Goal: Task Accomplishment & Management: Manage account settings

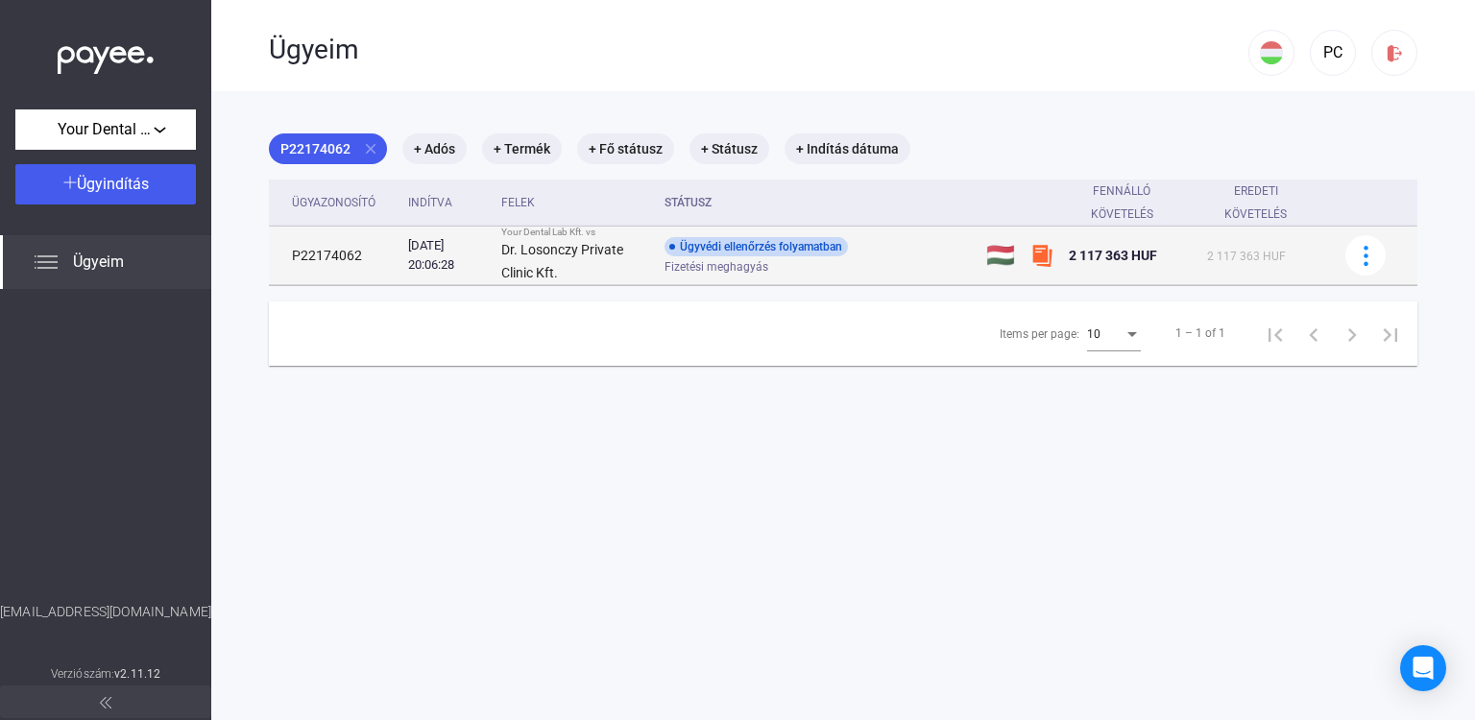
click at [914, 256] on div "Ügyvédi ellenőrzés folyamatban Fizetési meghagyás" at bounding box center [818, 255] width 306 height 37
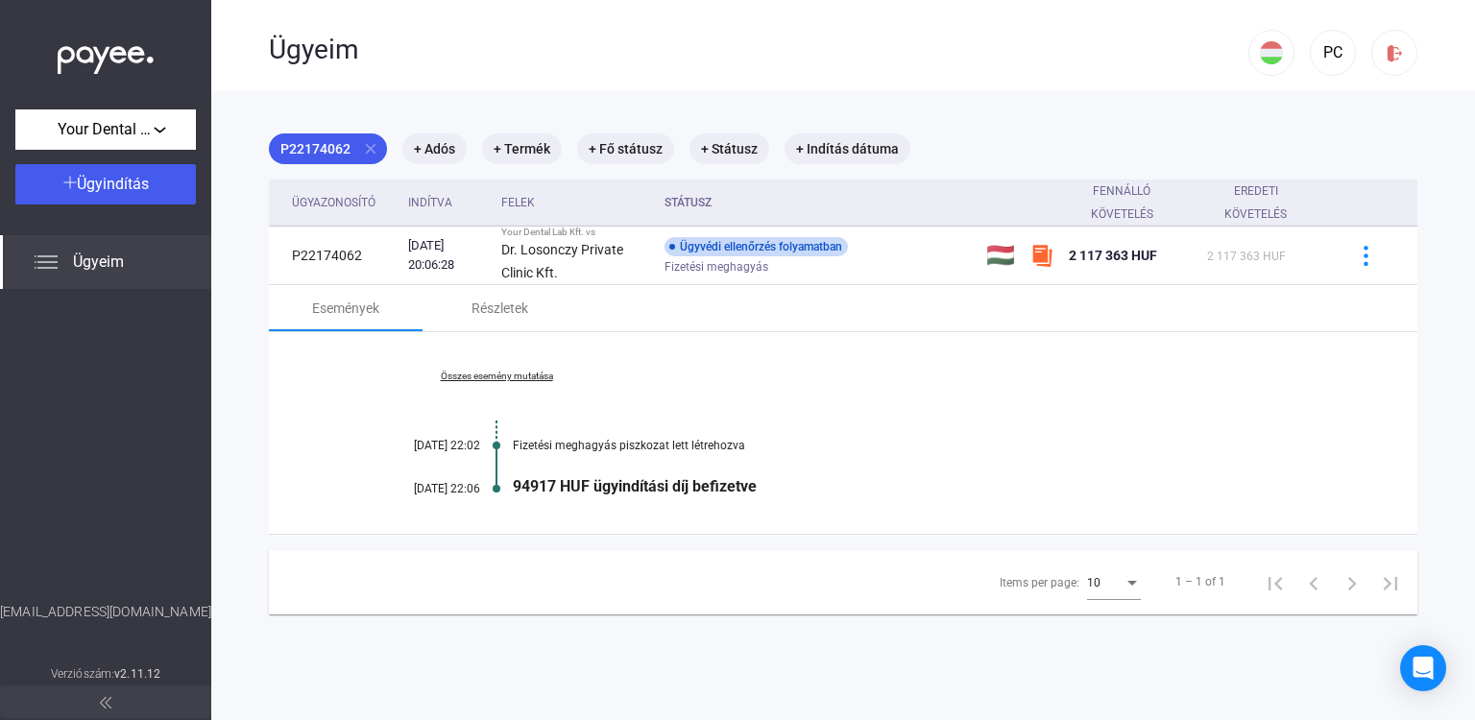
click at [503, 373] on link "Összes esemény mutatása" at bounding box center [496, 377] width 263 height 12
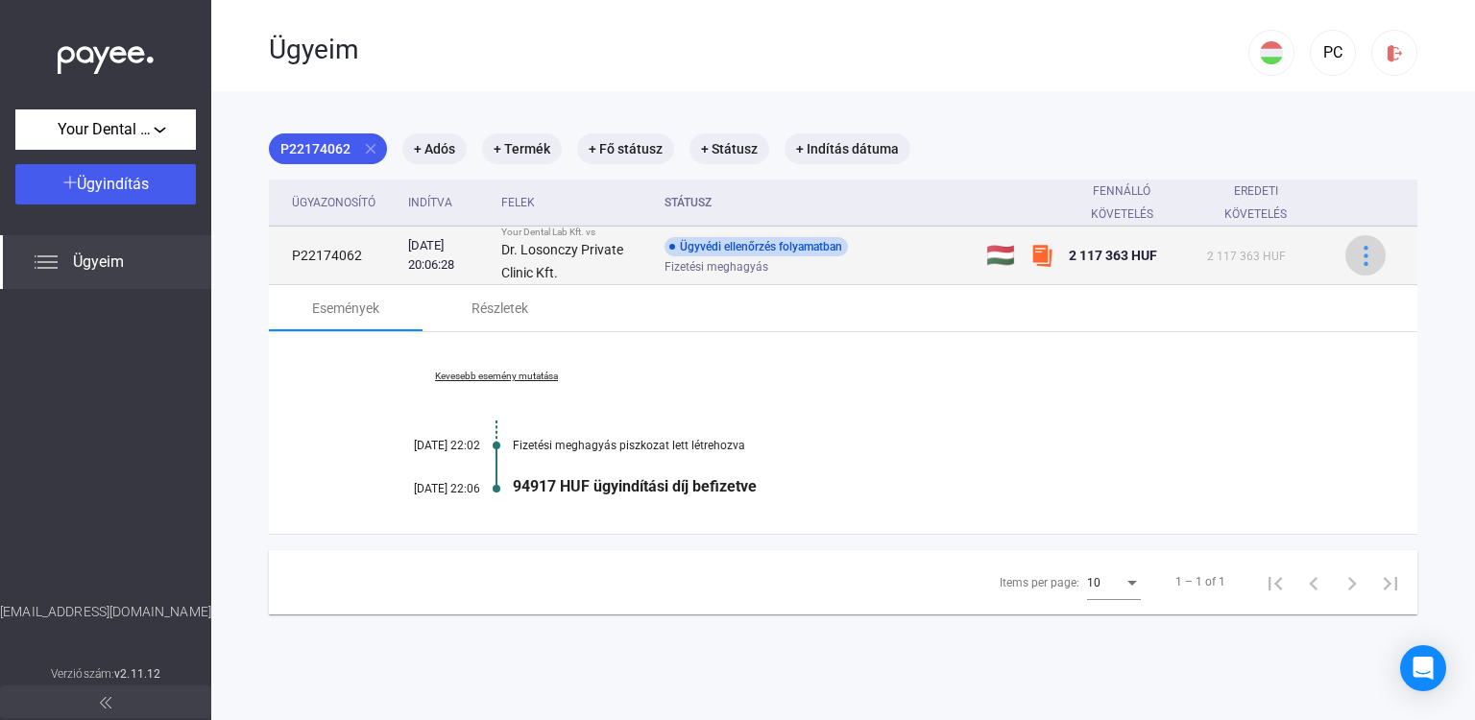
click at [1356, 254] on img at bounding box center [1366, 256] width 20 height 20
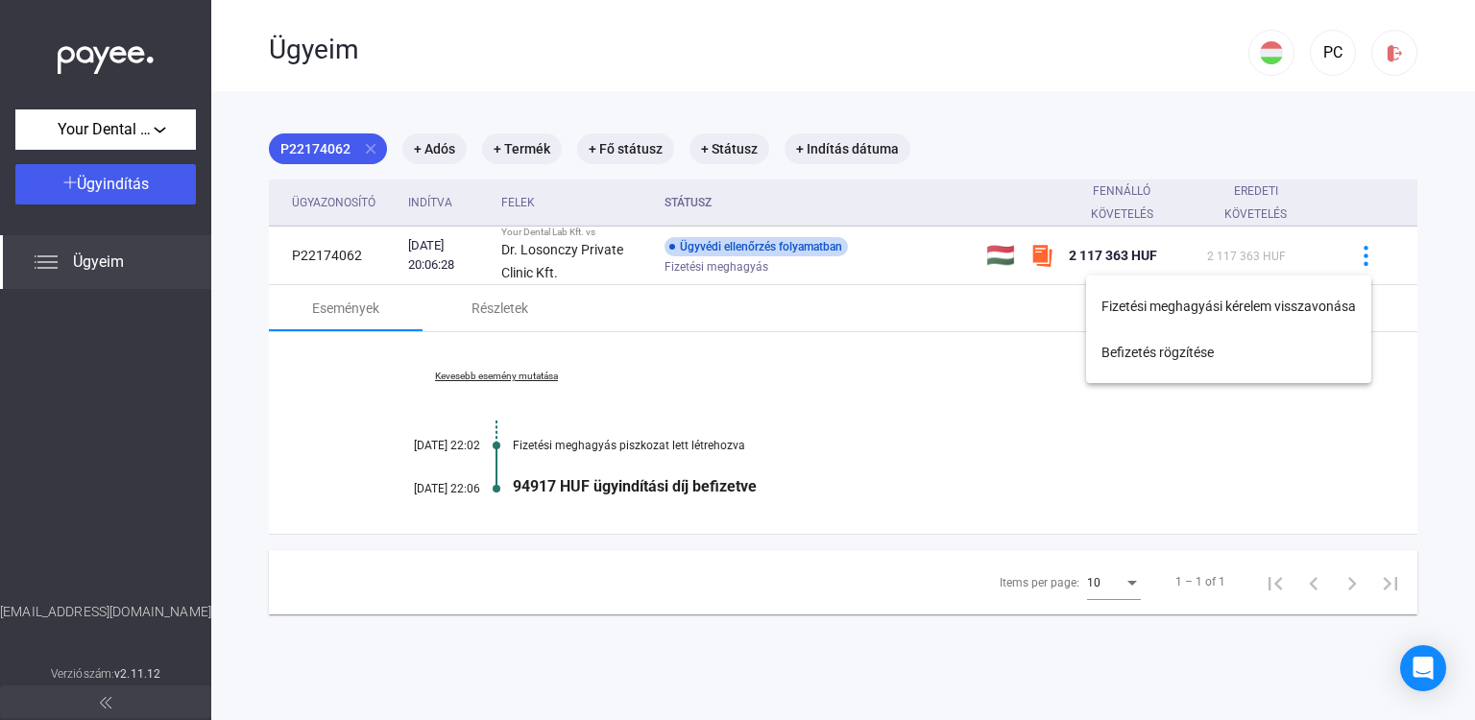
click at [1432, 167] on div at bounding box center [737, 360] width 1475 height 720
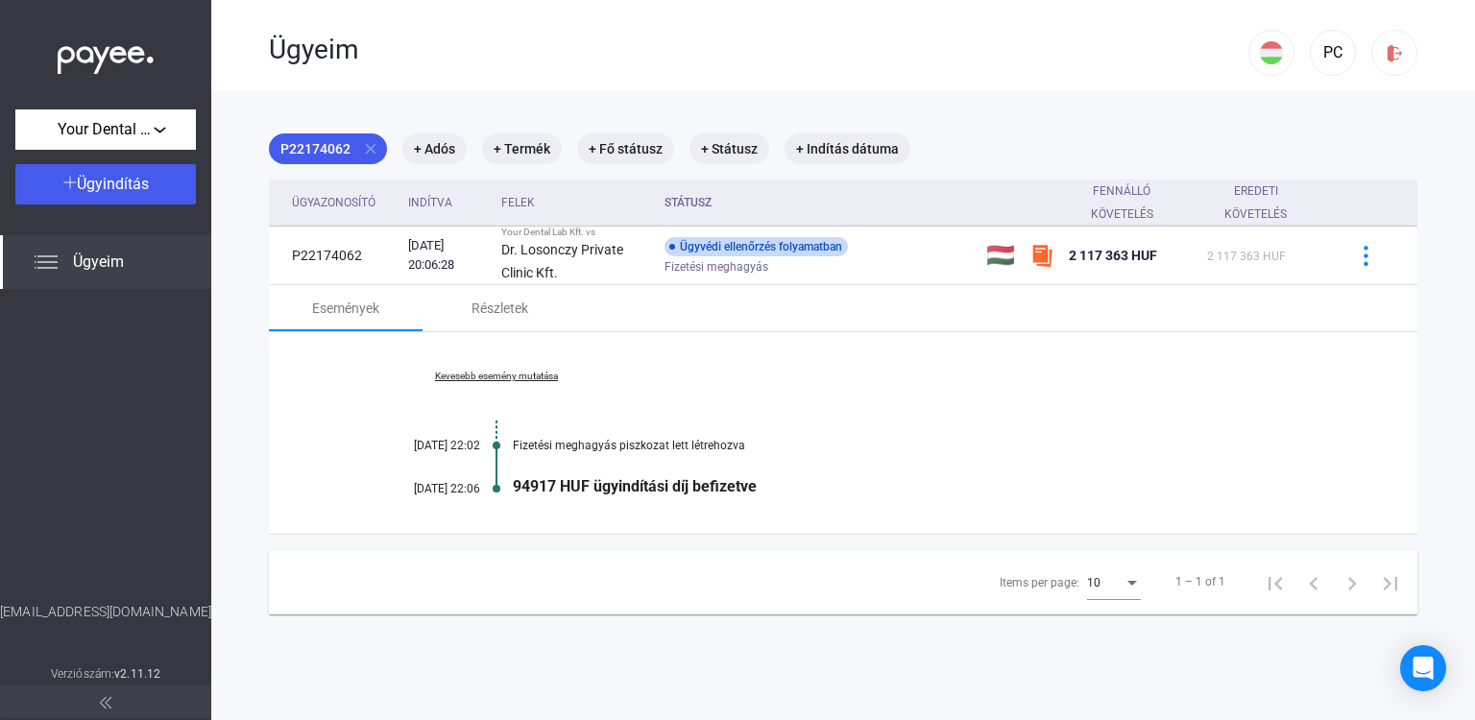
click at [59, 269] on div "Ügyeim" at bounding box center [105, 262] width 211 height 54
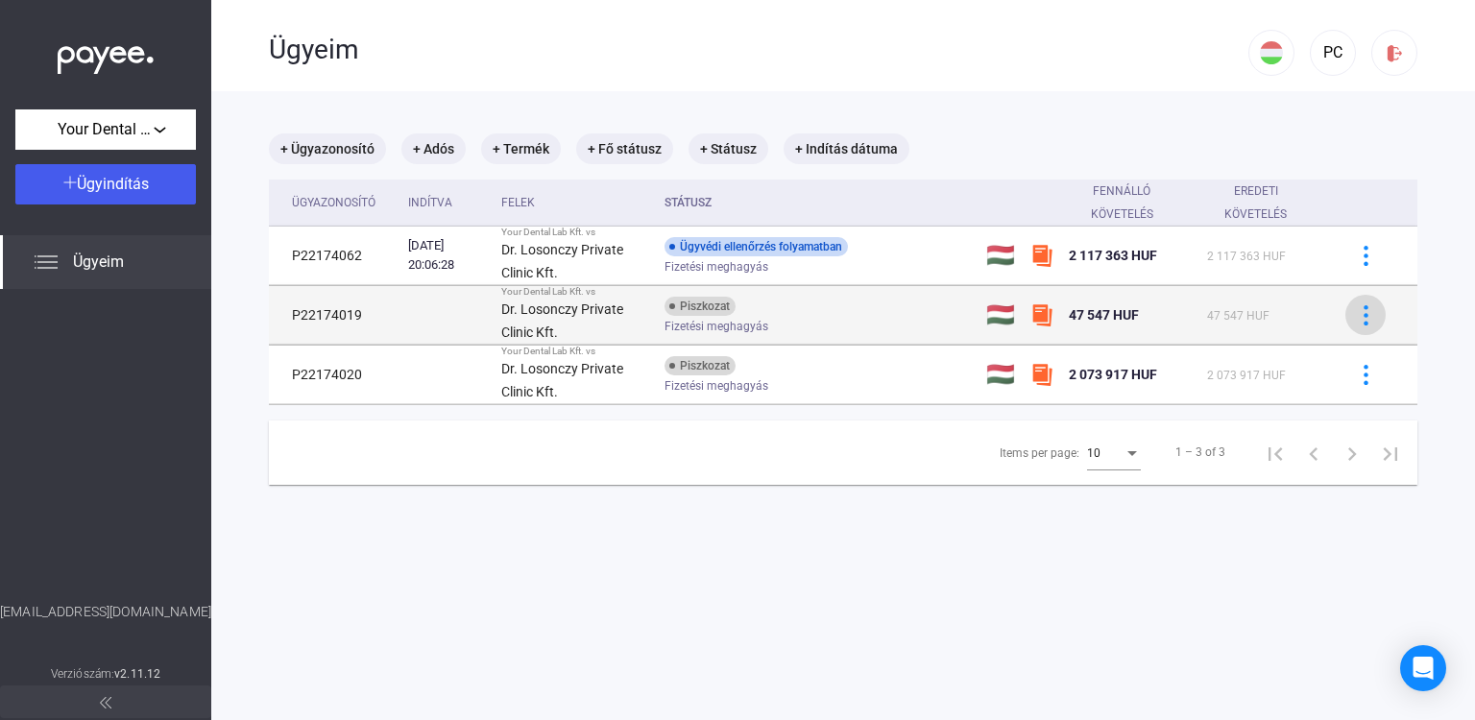
click at [1356, 324] on img at bounding box center [1366, 315] width 20 height 20
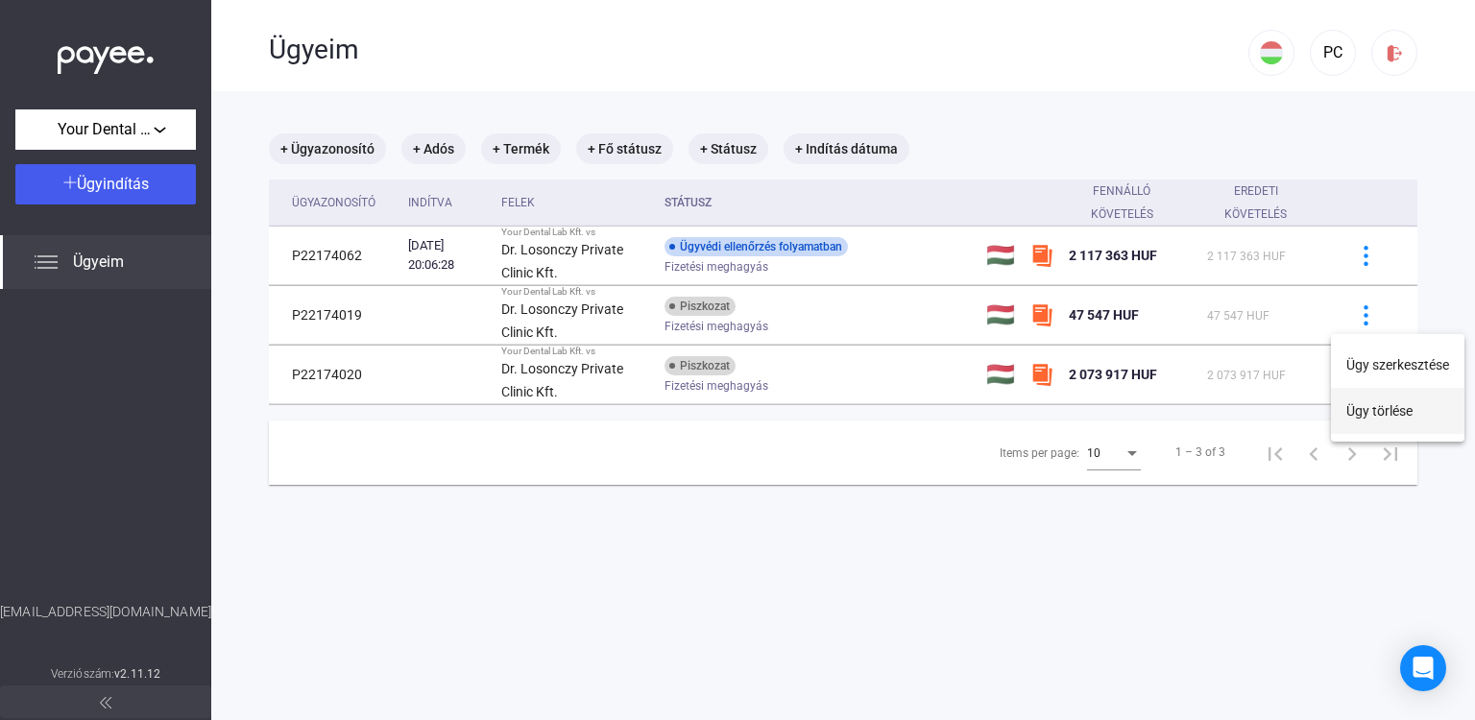
click at [1357, 415] on button "Ügy törlése" at bounding box center [1398, 411] width 134 height 46
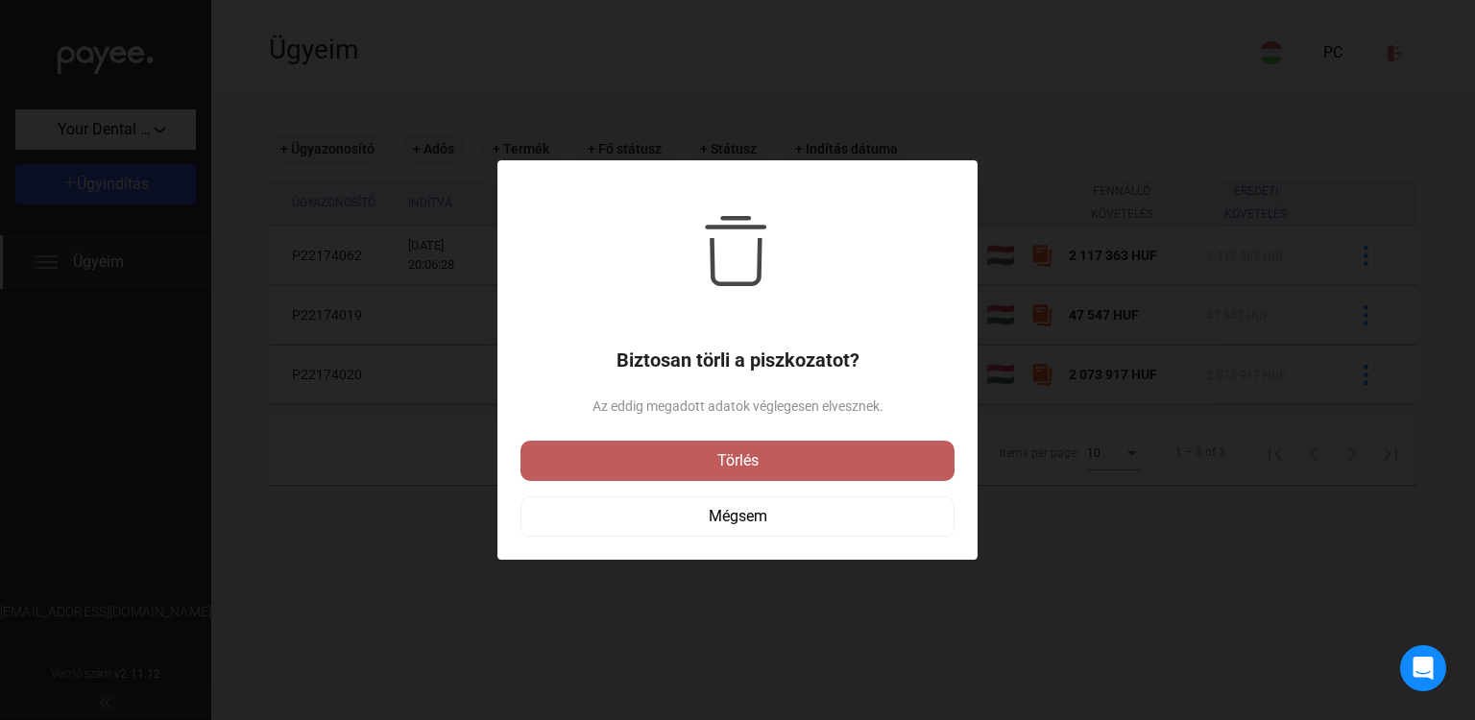
click at [759, 462] on div "Törlés" at bounding box center [737, 461] width 423 height 23
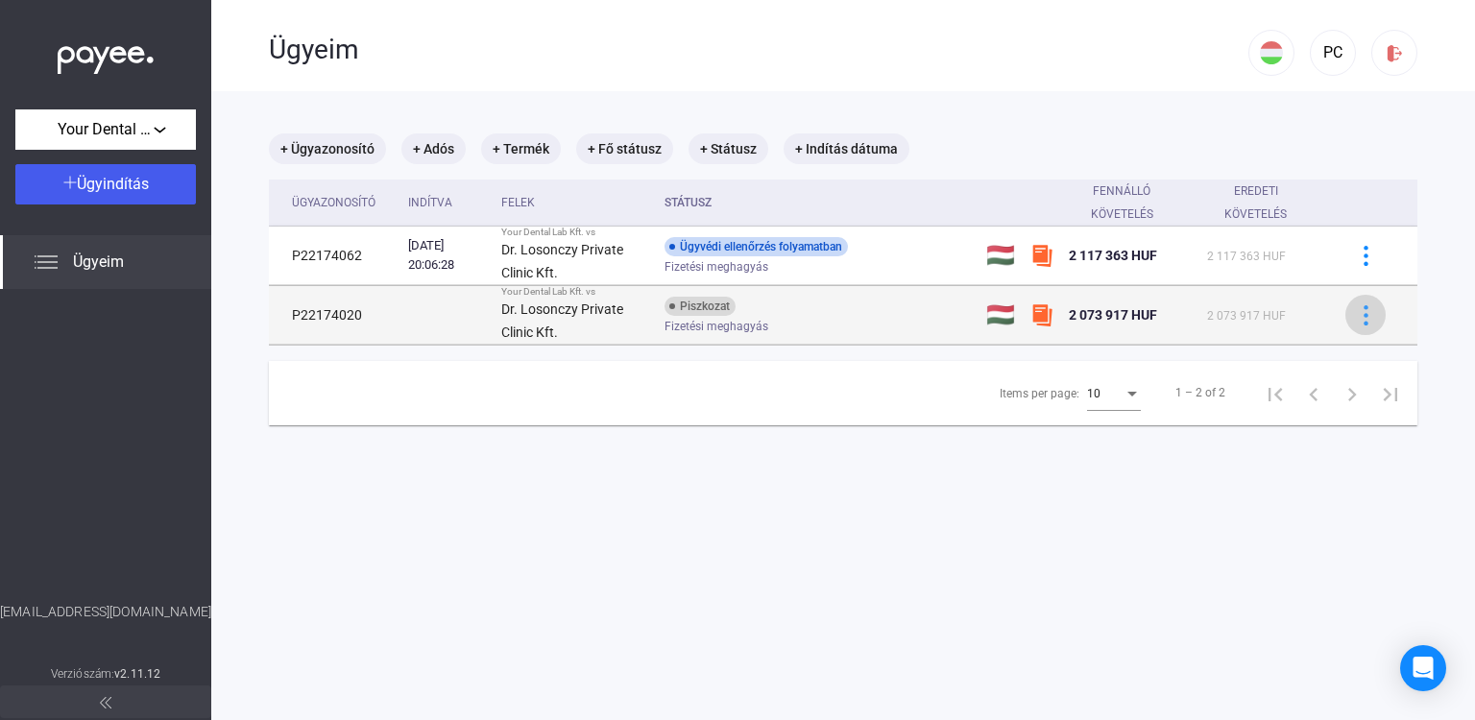
click at [1356, 310] on img at bounding box center [1366, 315] width 20 height 20
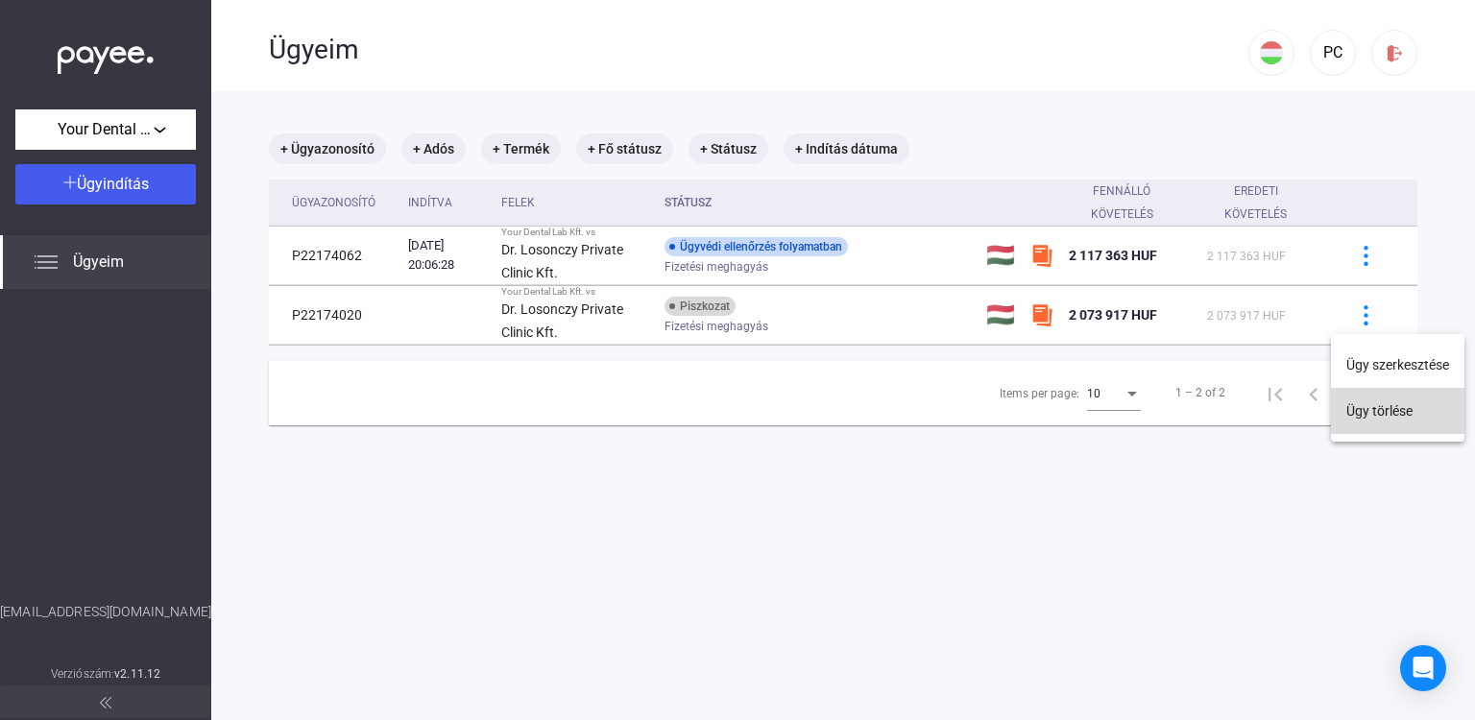
click at [1385, 416] on button "Ügy törlése" at bounding box center [1398, 411] width 134 height 46
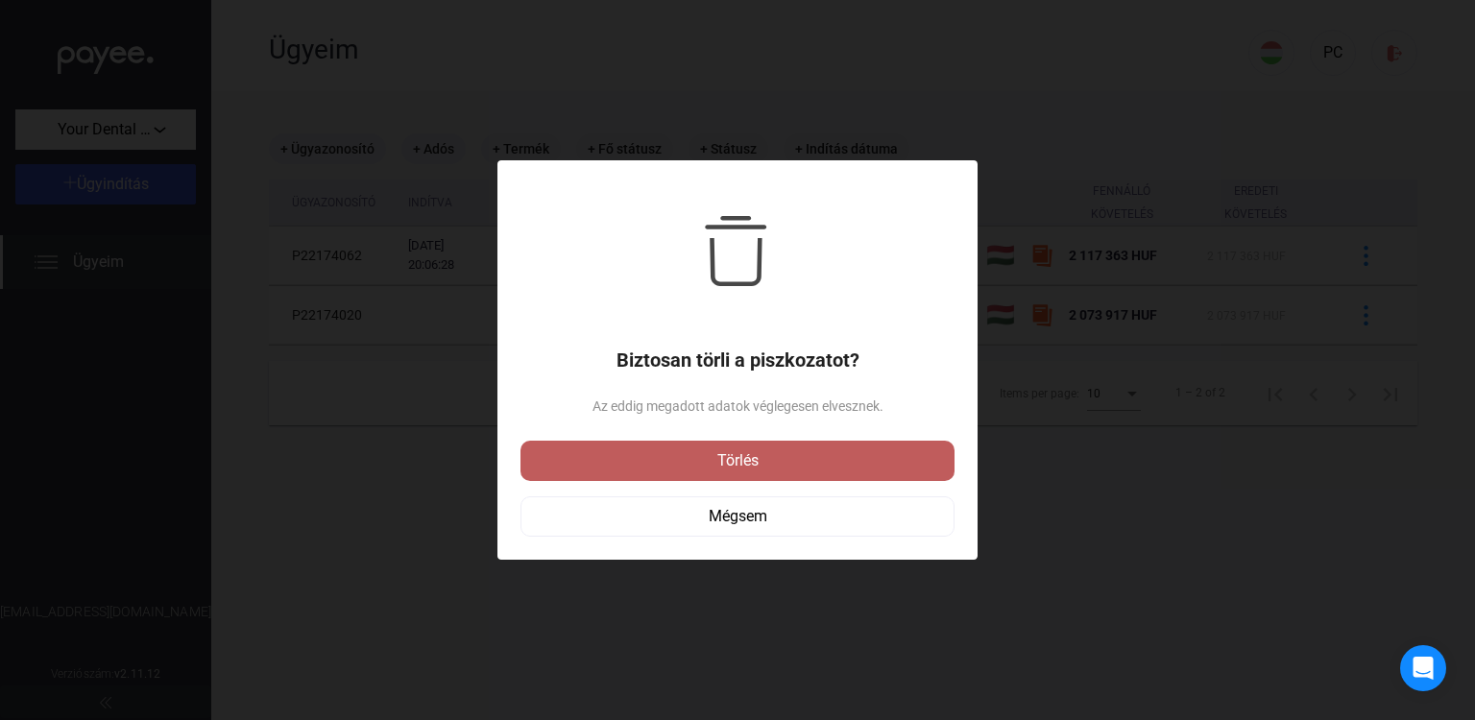
click at [738, 463] on div "Törlés" at bounding box center [737, 461] width 423 height 23
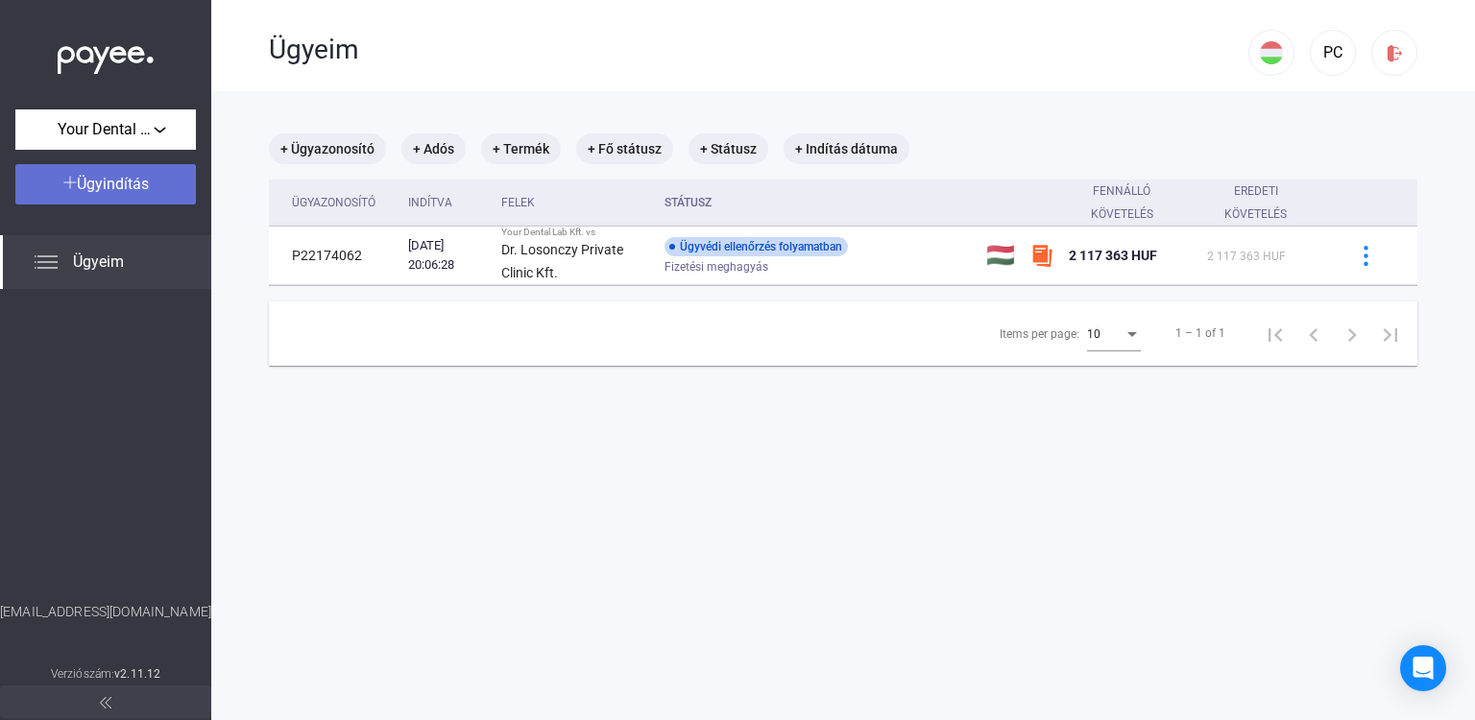
click at [147, 182] on span "Ügyindítás" at bounding box center [113, 184] width 72 height 18
